Goal: Find specific page/section: Find specific page/section

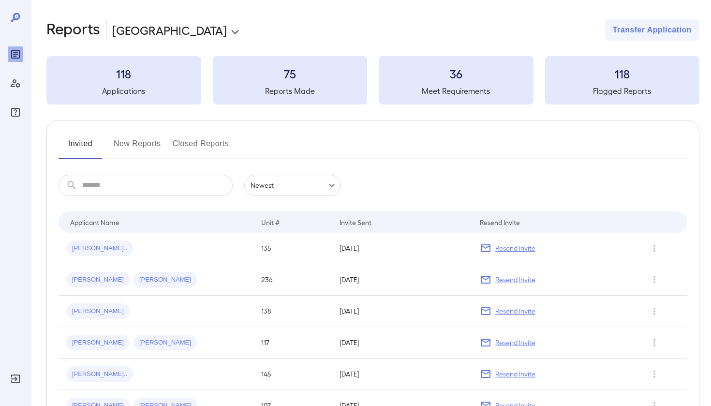
click at [185, 38] on body "**********" at bounding box center [355, 203] width 711 height 406
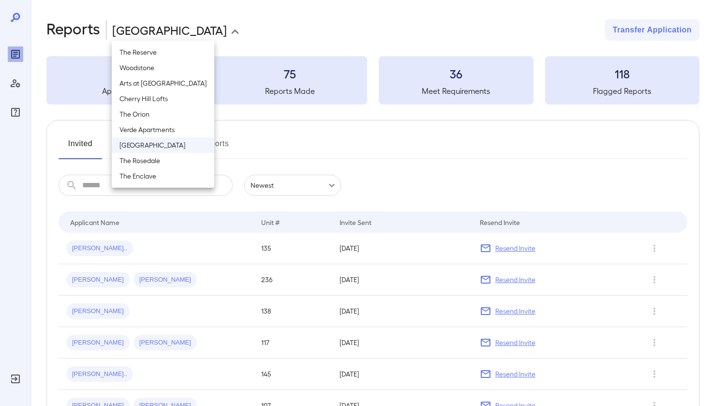
click at [271, 44] on div at bounding box center [355, 203] width 711 height 406
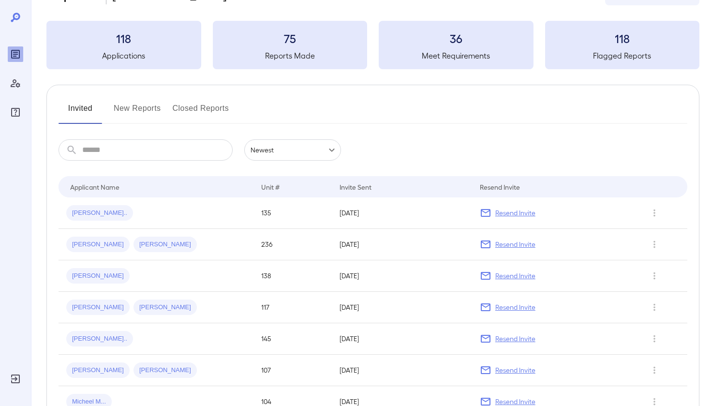
click at [139, 114] on button "New Reports" at bounding box center [137, 112] width 47 height 23
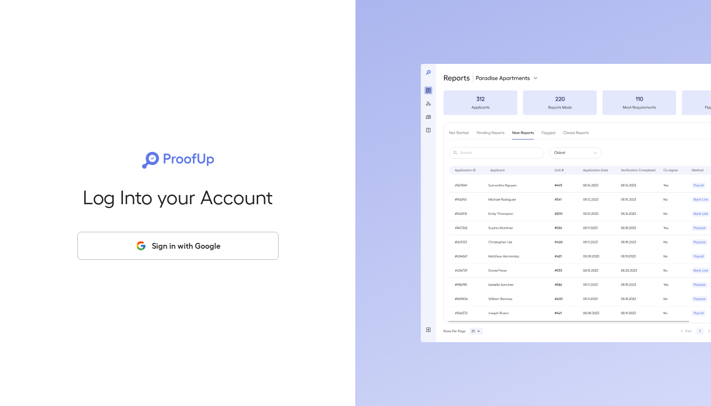
click at [160, 248] on button "Sign in with Google" at bounding box center [177, 246] width 201 height 28
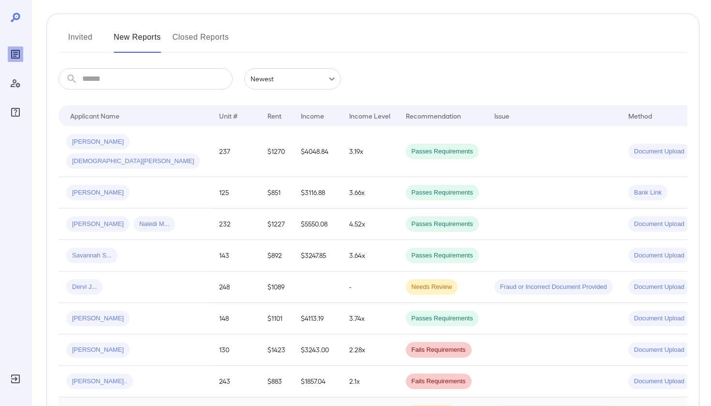
scroll to position [4, 0]
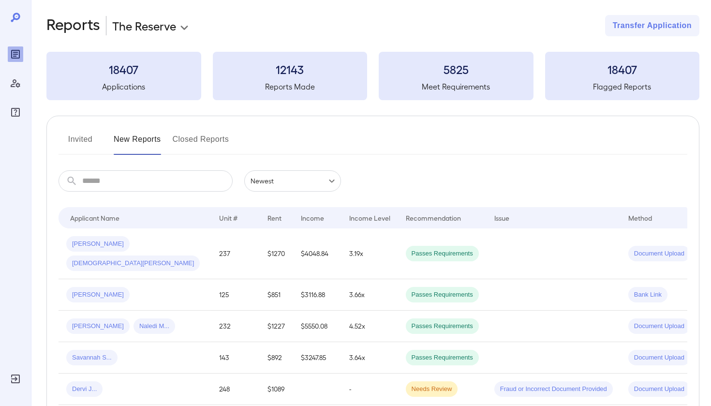
click at [91, 140] on button "Invited" at bounding box center [81, 143] width 44 height 23
